Goal: Find specific page/section

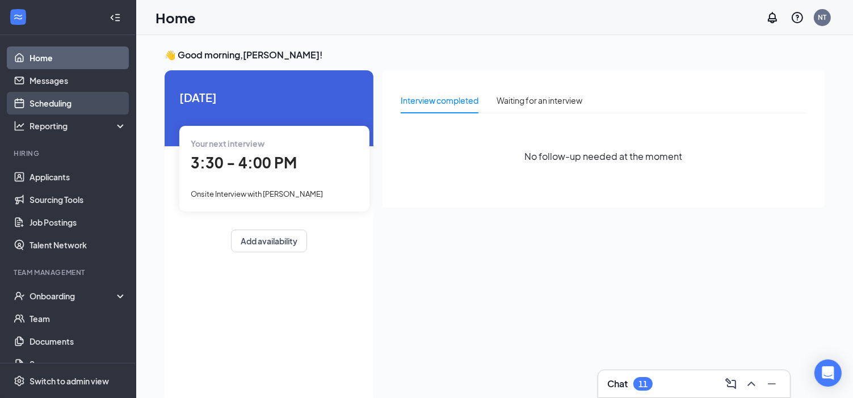
click at [66, 104] on link "Scheduling" at bounding box center [77, 103] width 97 height 23
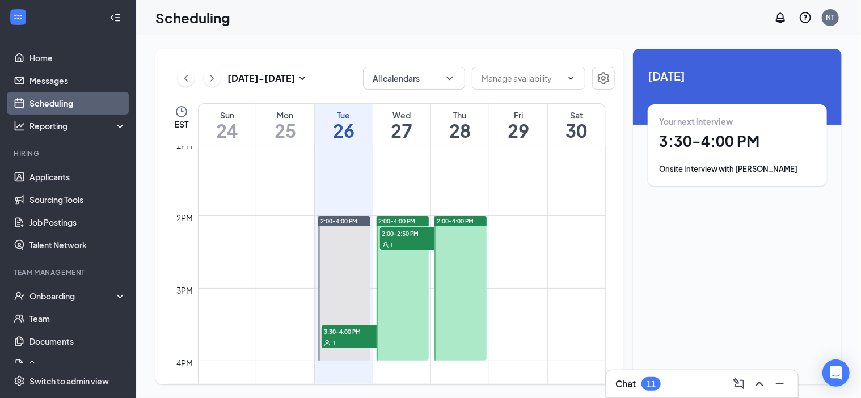
scroll to position [955, 0]
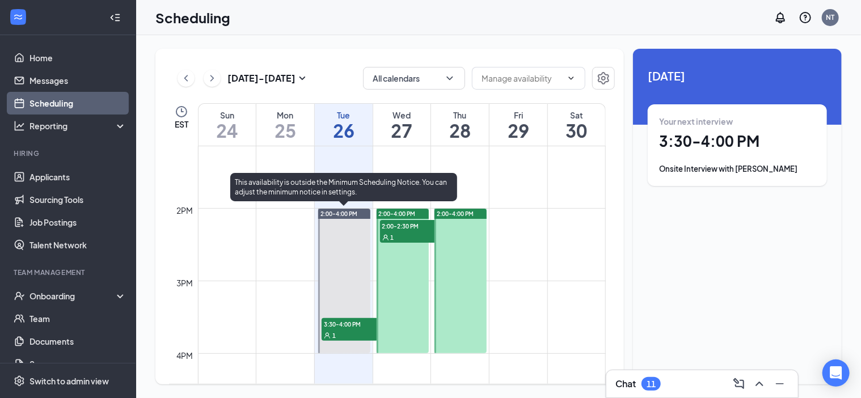
click at [352, 331] on div "1" at bounding box center [350, 335] width 57 height 11
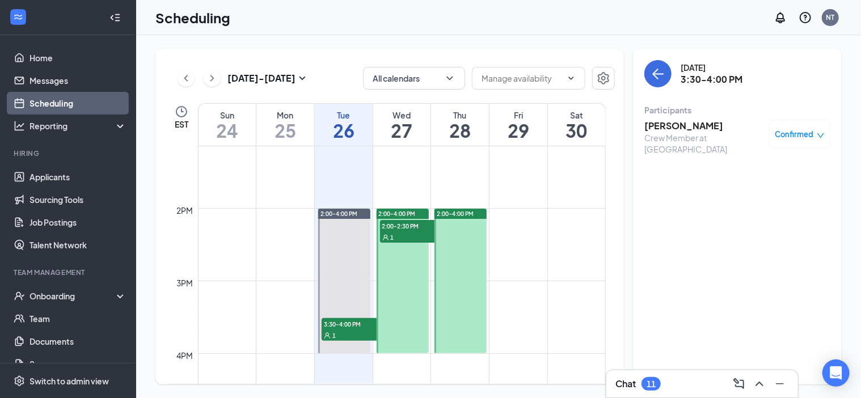
click at [698, 121] on h3 "[PERSON_NAME]" at bounding box center [703, 126] width 119 height 12
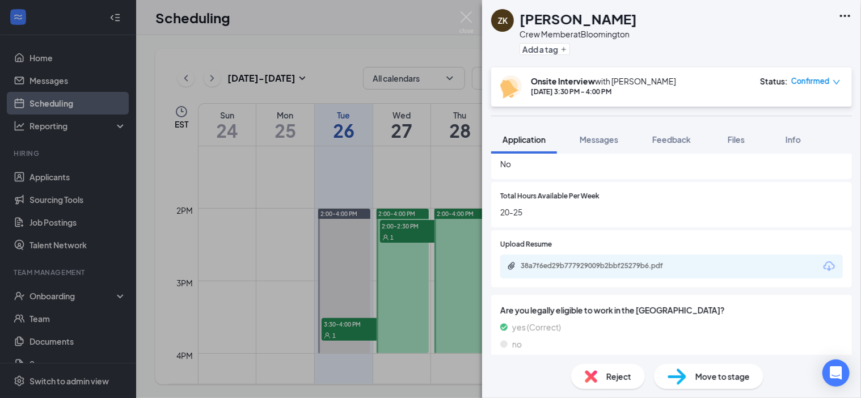
scroll to position [908, 0]
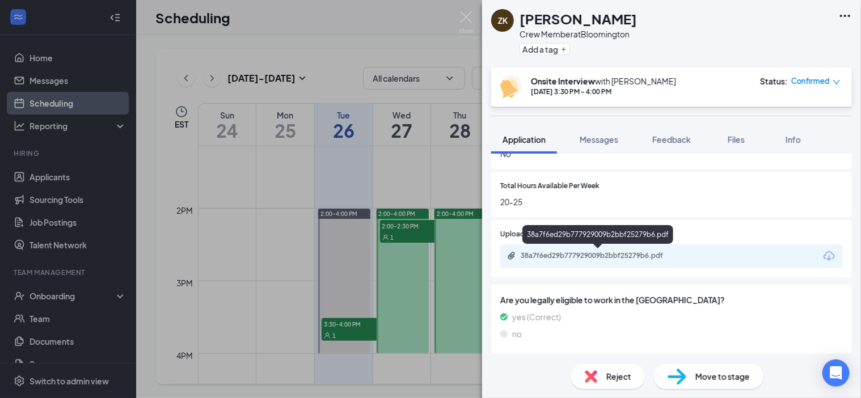
click at [633, 257] on div "38a7f6ed29b777929009b2bbf25279b6.pdf" at bounding box center [600, 255] width 159 height 9
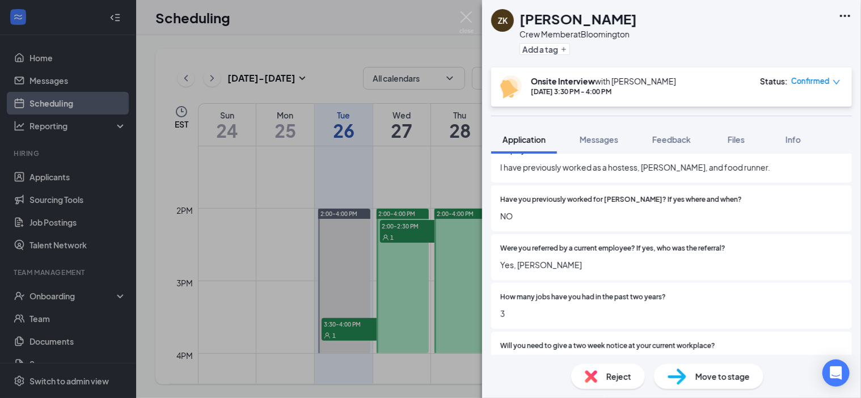
scroll to position [625, 0]
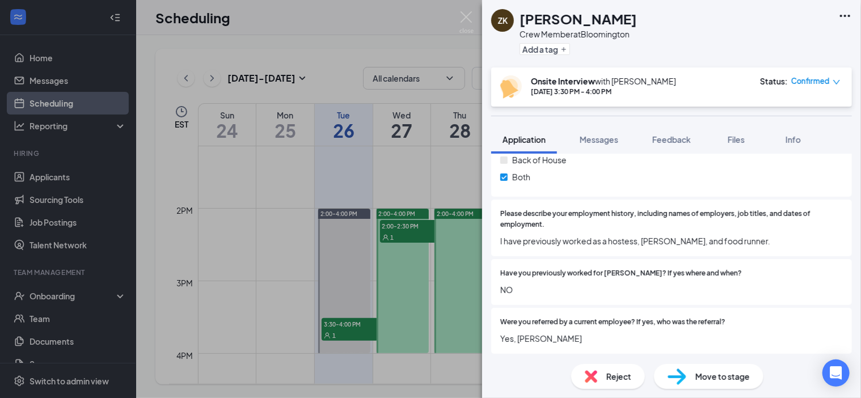
click at [459, 24] on img at bounding box center [466, 22] width 14 height 22
